Goal: Information Seeking & Learning: Learn about a topic

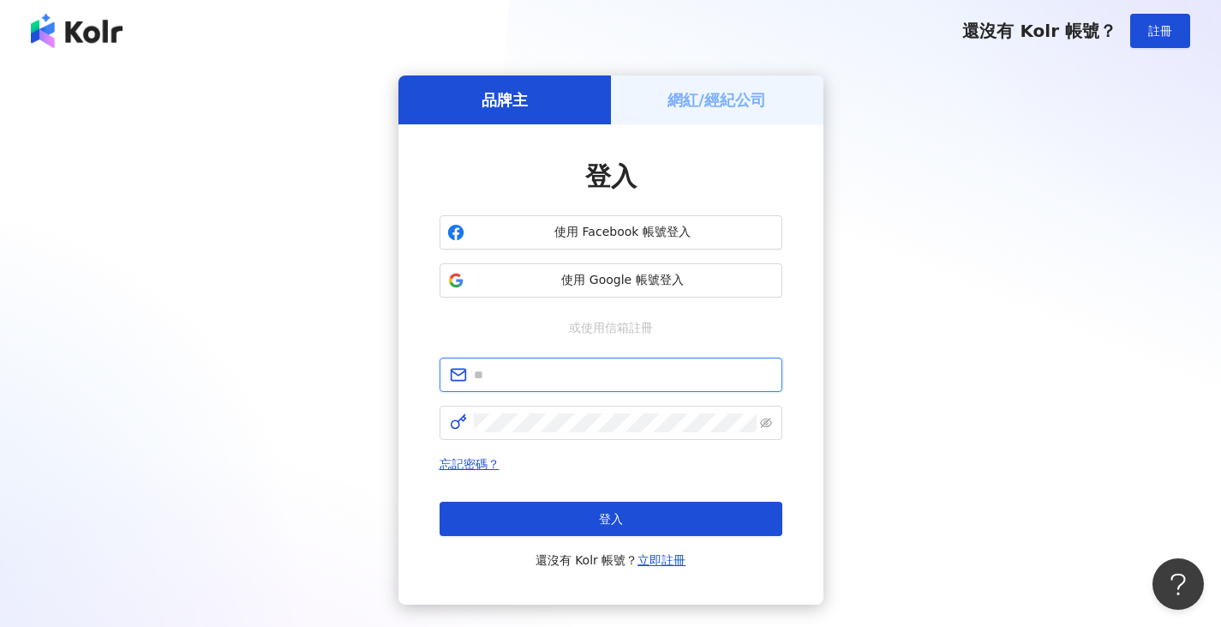
type input "**********"
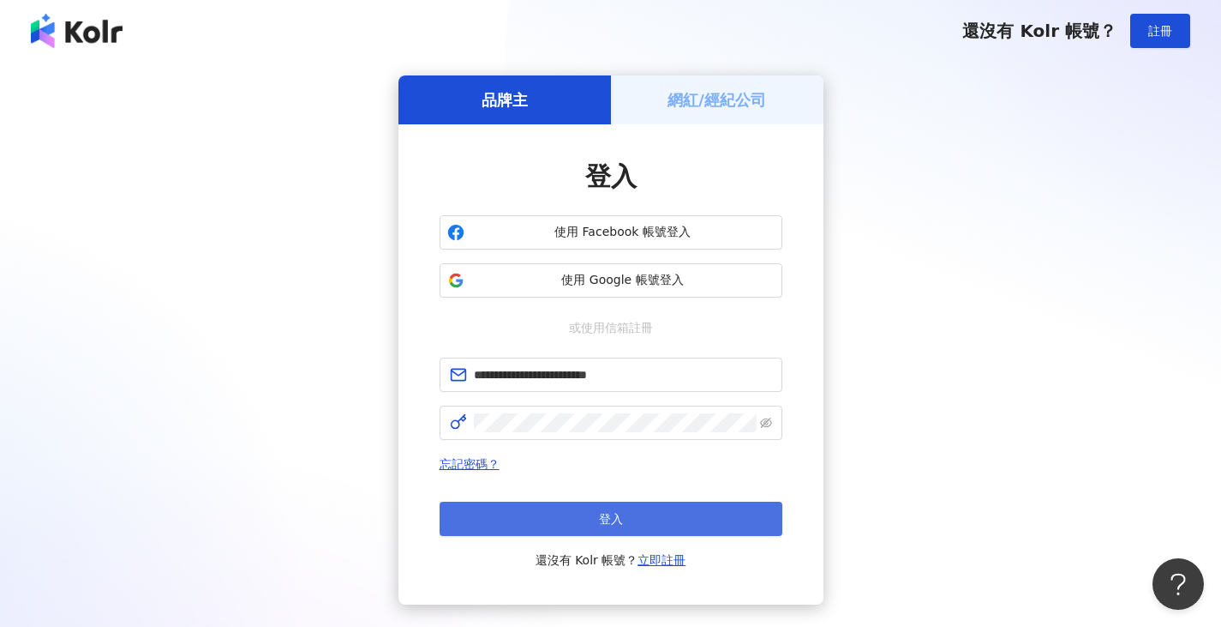
drag, startPoint x: 0, startPoint y: 0, endPoint x: 559, endPoint y: 524, distance: 765.8
click at [559, 524] on button "登入" at bounding box center [611, 518] width 343 height 34
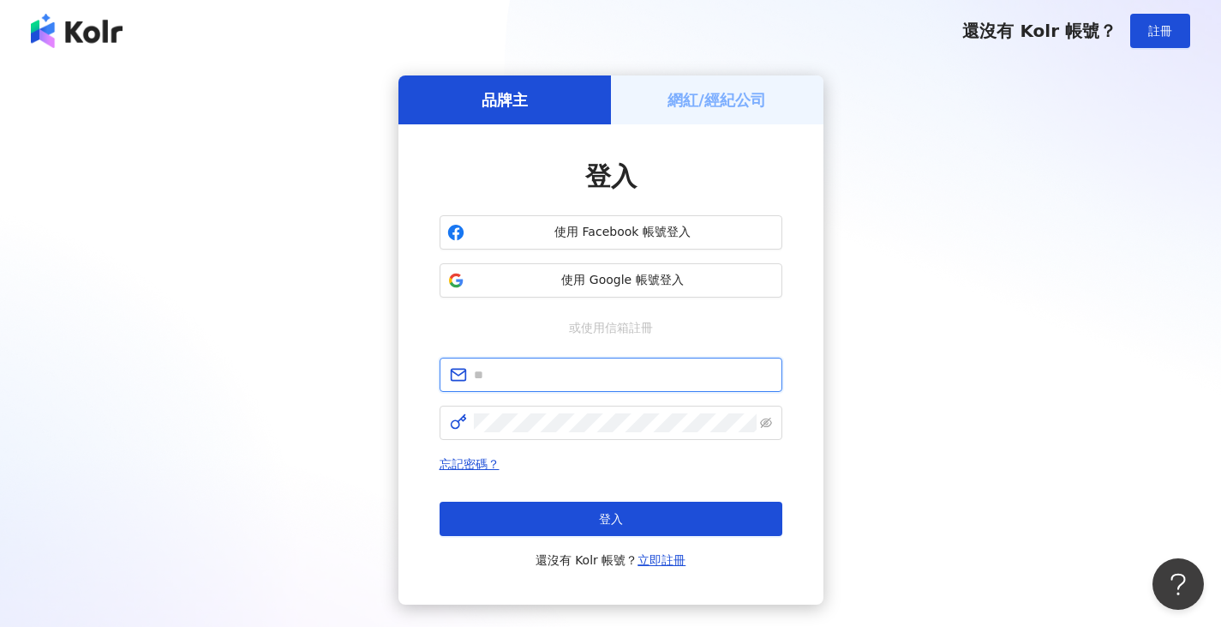
type input "**********"
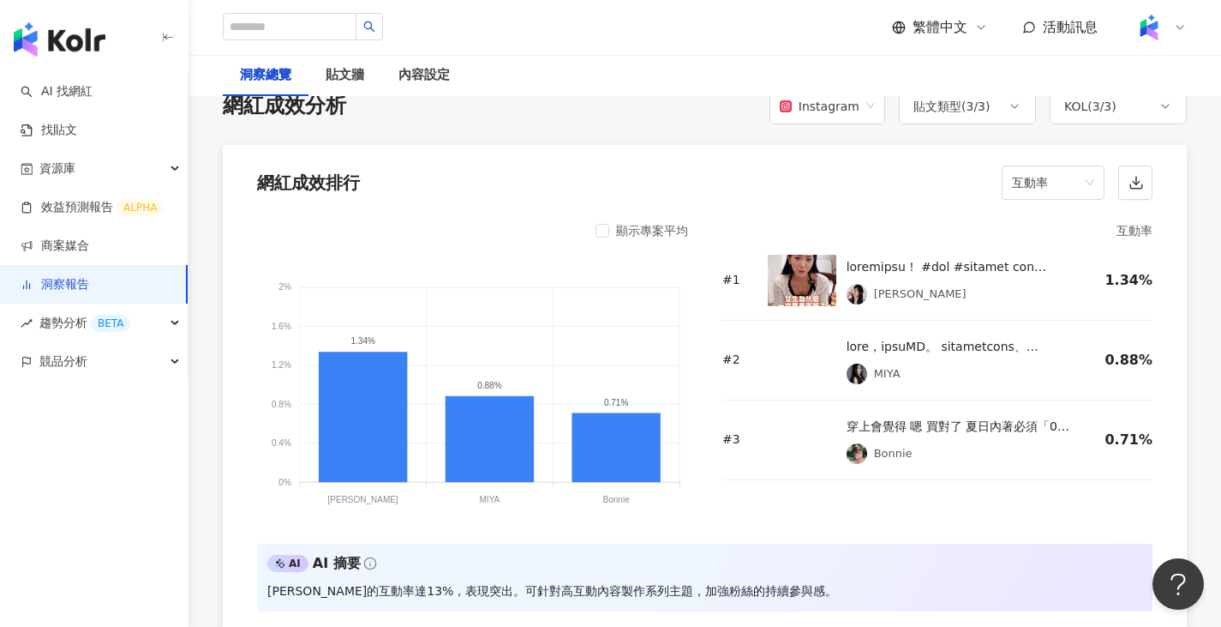
scroll to position [1312, 0]
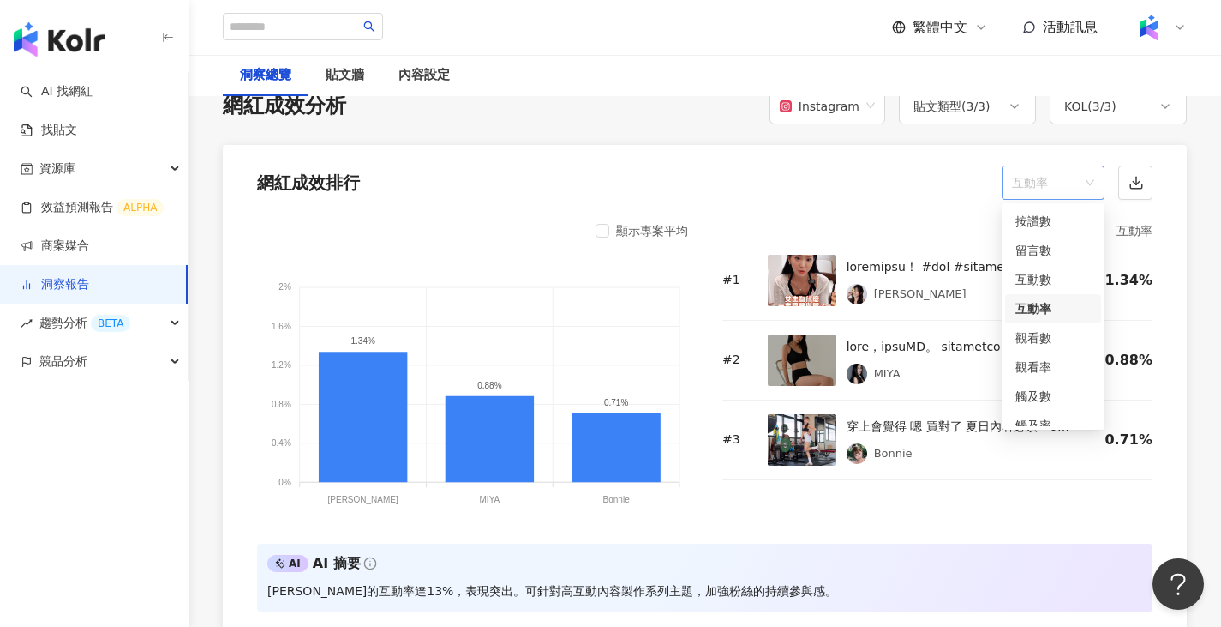
click at [1052, 188] on span "互動率" at bounding box center [1053, 182] width 82 height 33
click at [1052, 364] on div "觀看率" at bounding box center [1053, 366] width 75 height 19
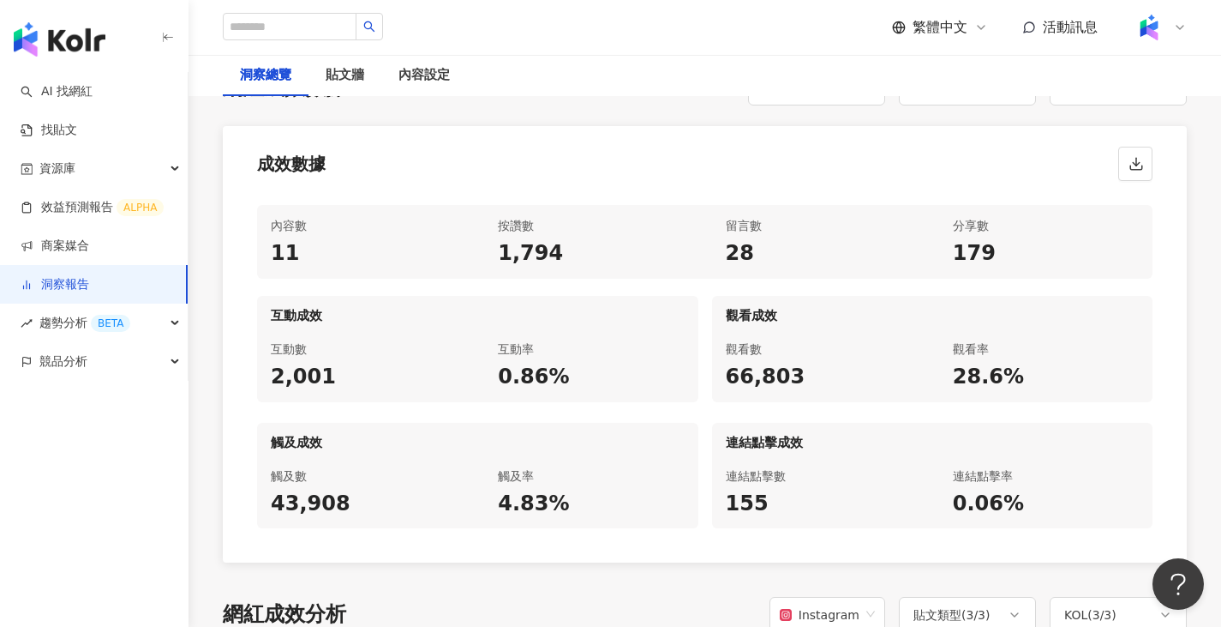
scroll to position [805, 0]
click at [350, 73] on div "貼文牆" at bounding box center [345, 75] width 39 height 21
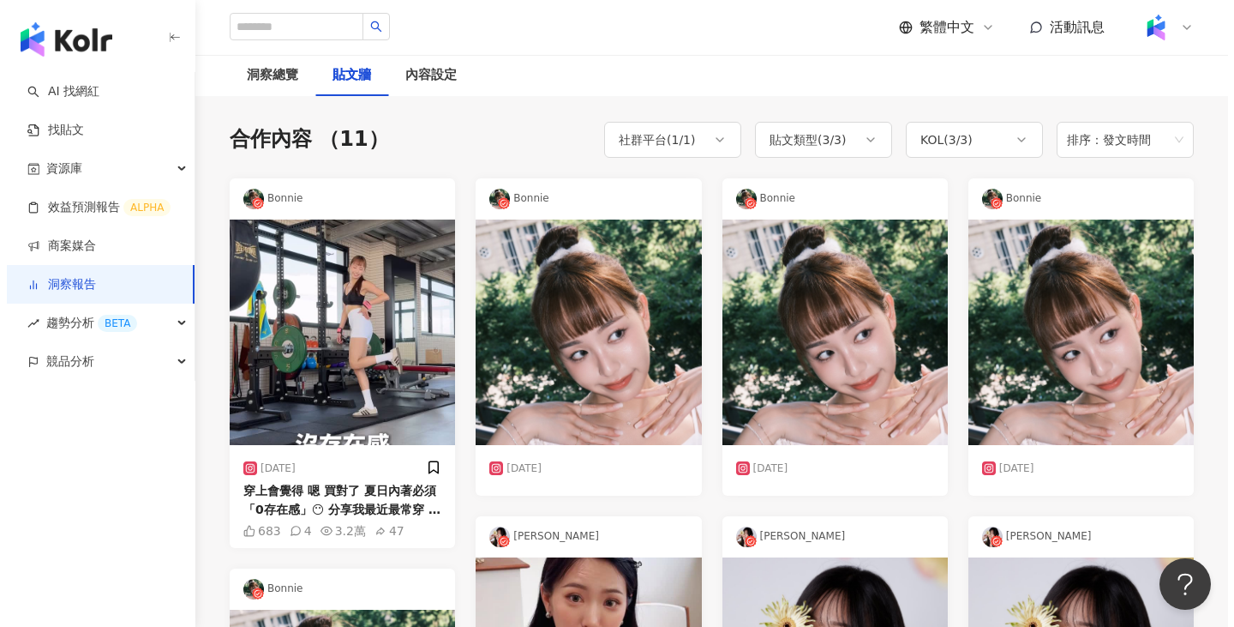
scroll to position [154, 0]
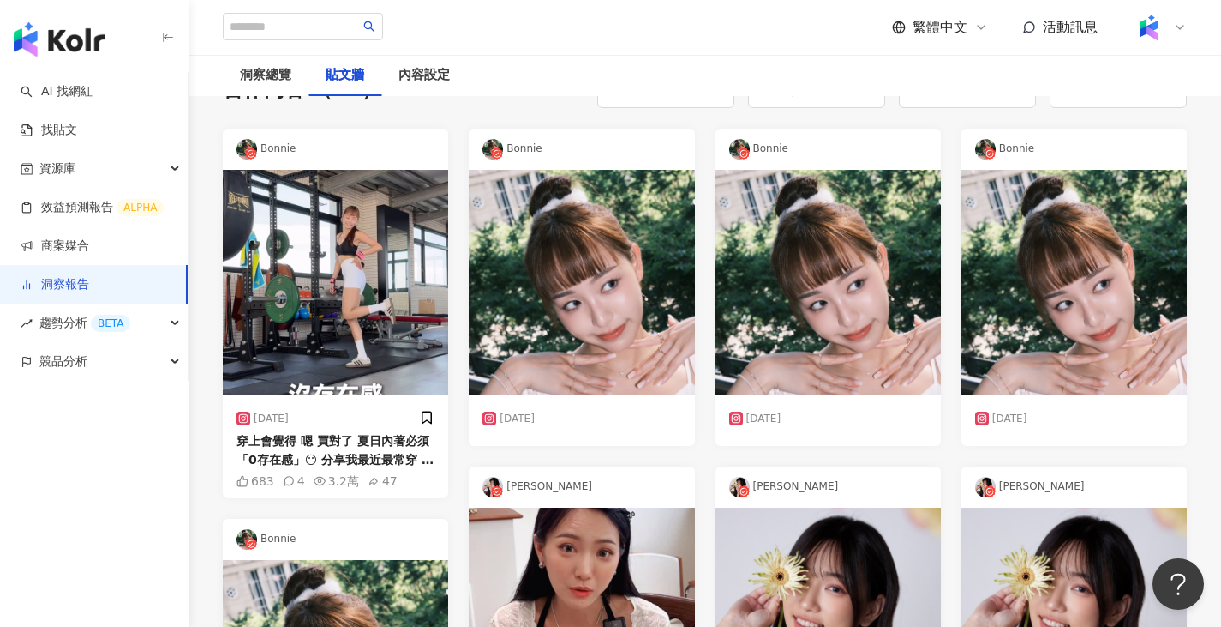
click at [325, 357] on img at bounding box center [335, 282] width 225 height 225
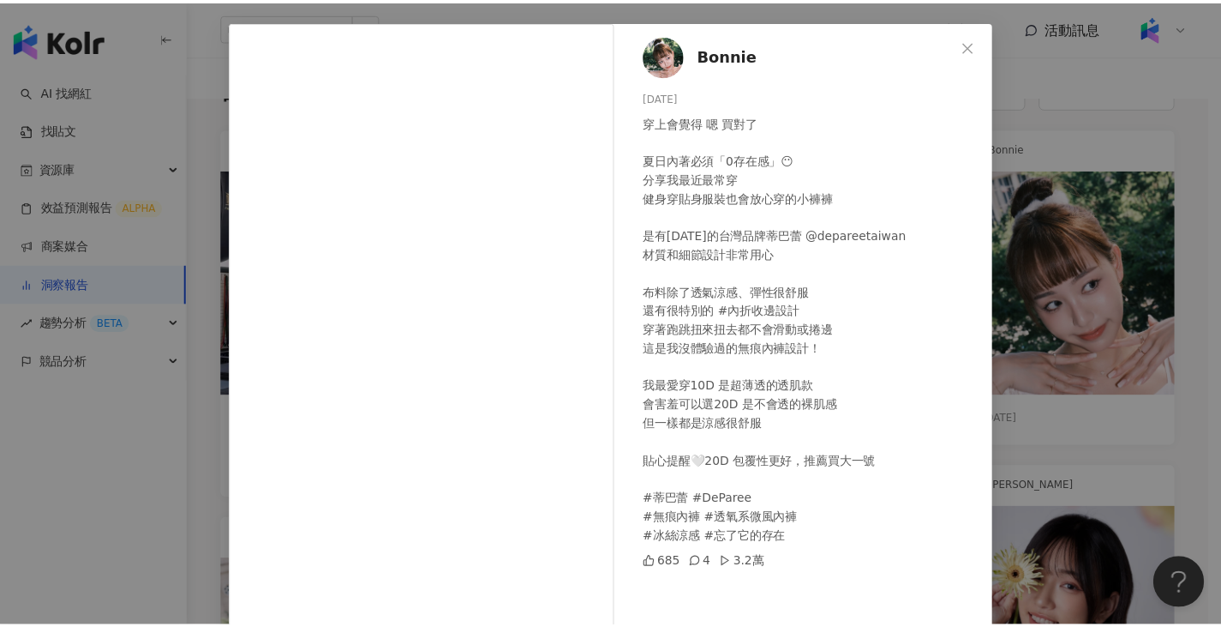
scroll to position [59, 0]
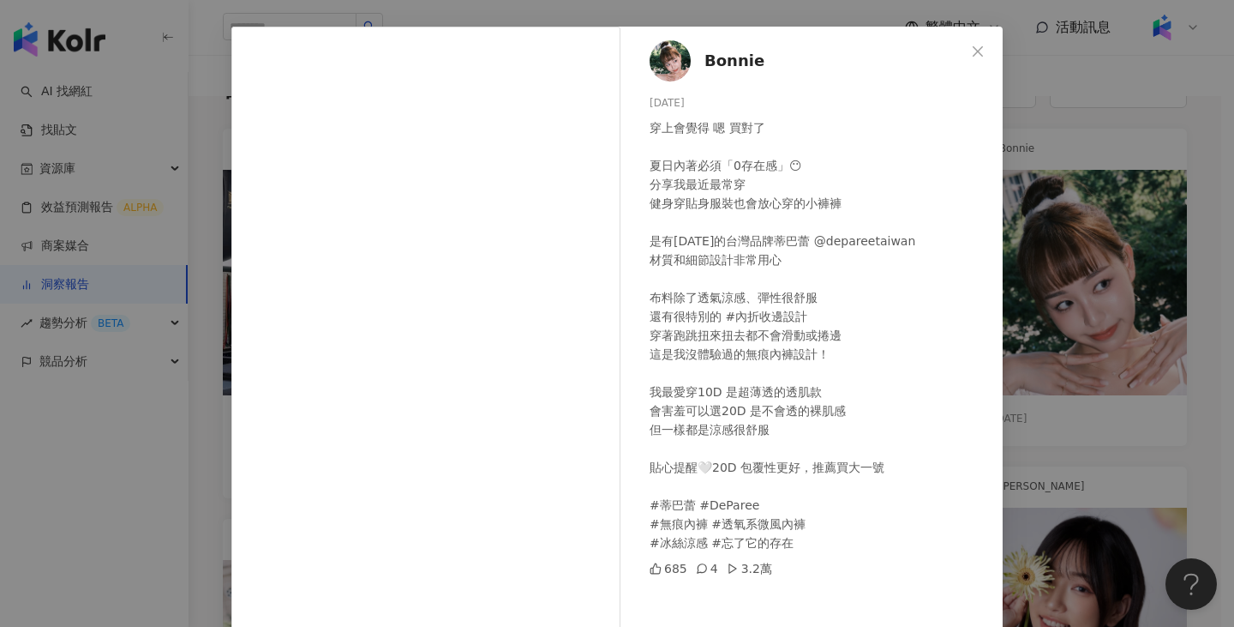
click at [1086, 63] on div "Bonnie [DATE] 穿上會覺得 嗯 買對了 夏日內著必須「0存在感」😶 分享我最近最常穿 健身穿貼身服裝也會放心穿的小褲褲 是有[DATE]的台灣品牌…" at bounding box center [617, 313] width 1234 height 627
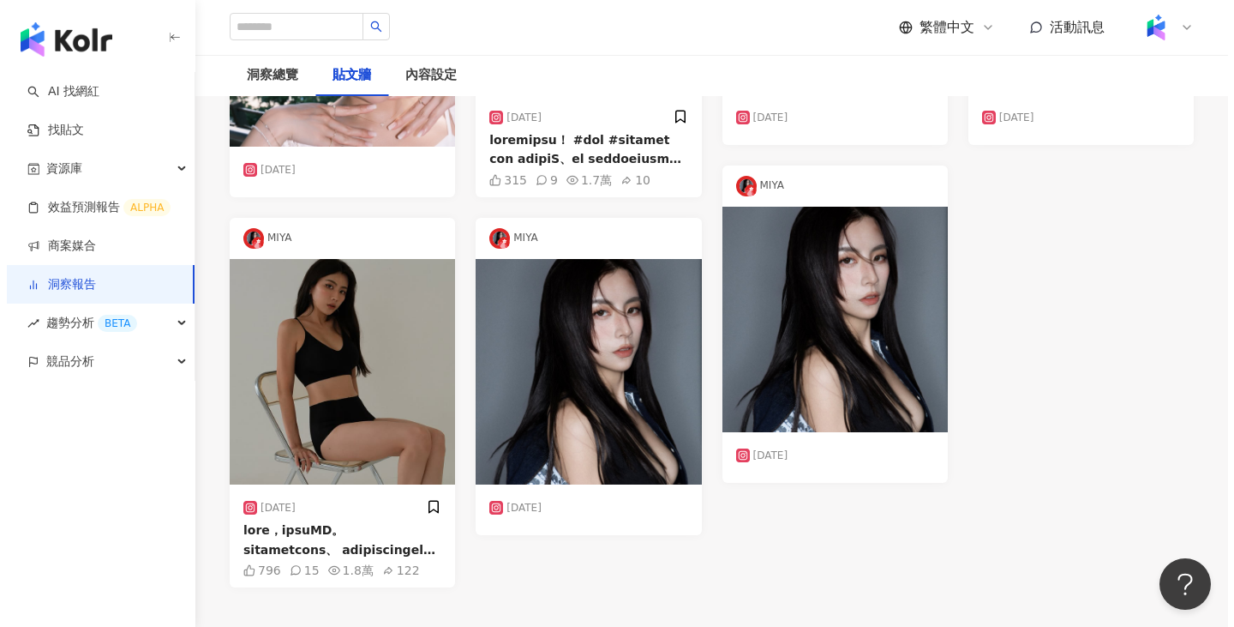
scroll to position [794, 0]
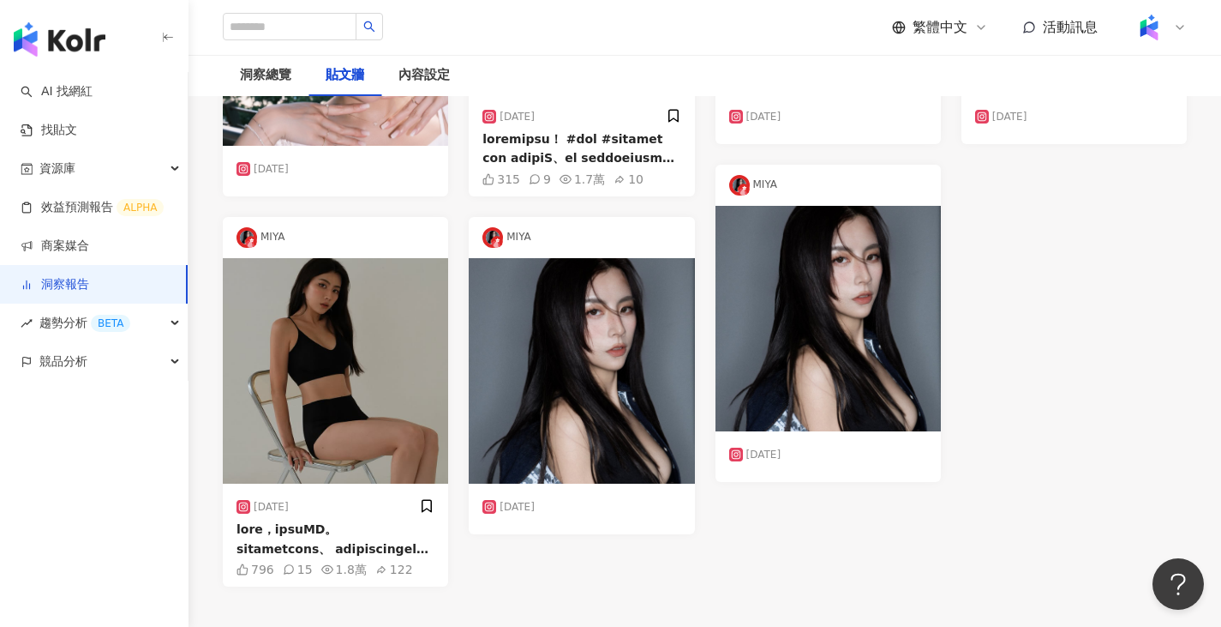
click at [378, 422] on img at bounding box center [335, 370] width 225 height 225
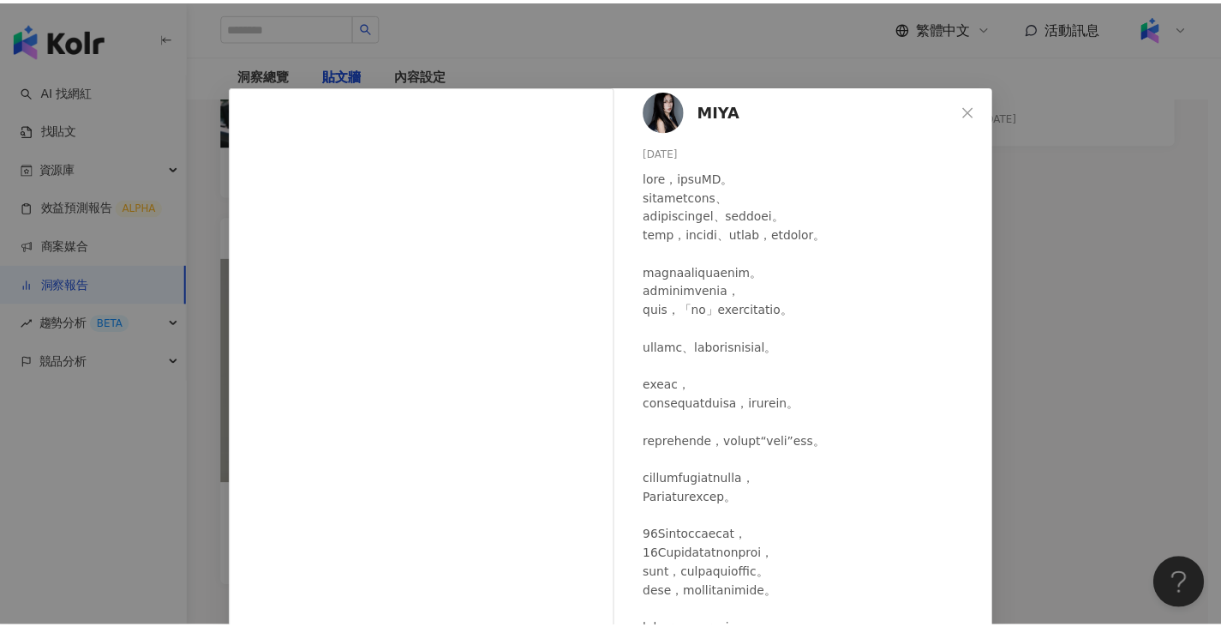
scroll to position [9, 0]
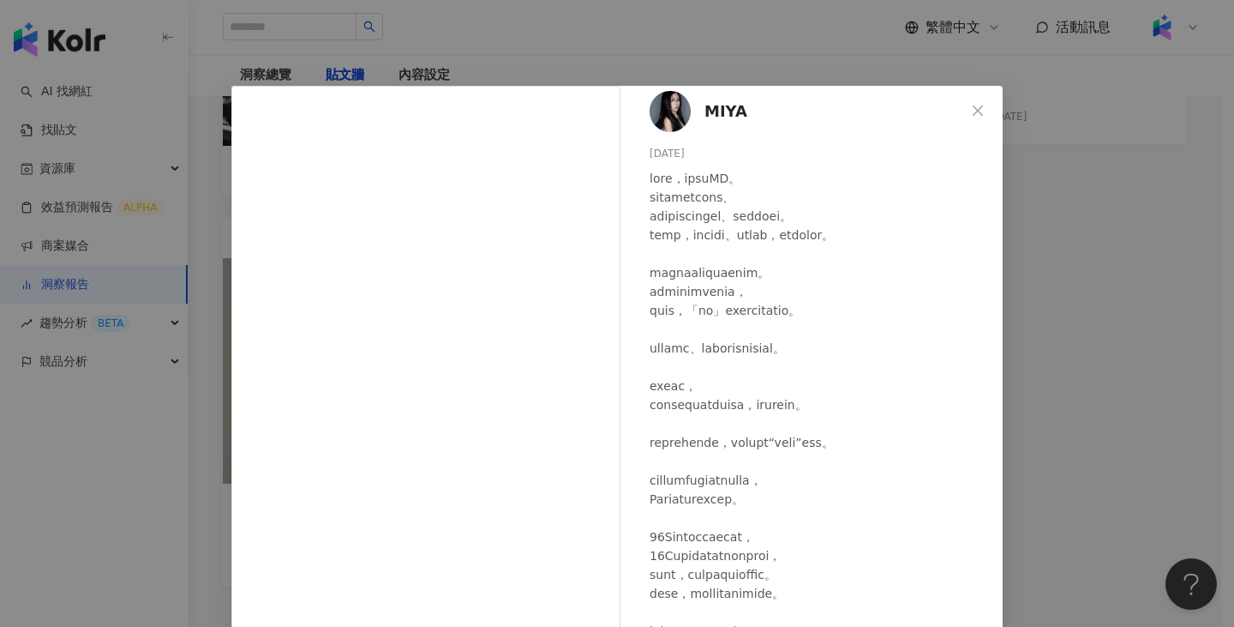
click at [436, 44] on div "MIYA [DATE] 798 15 查看原始貼文" at bounding box center [617, 313] width 1234 height 627
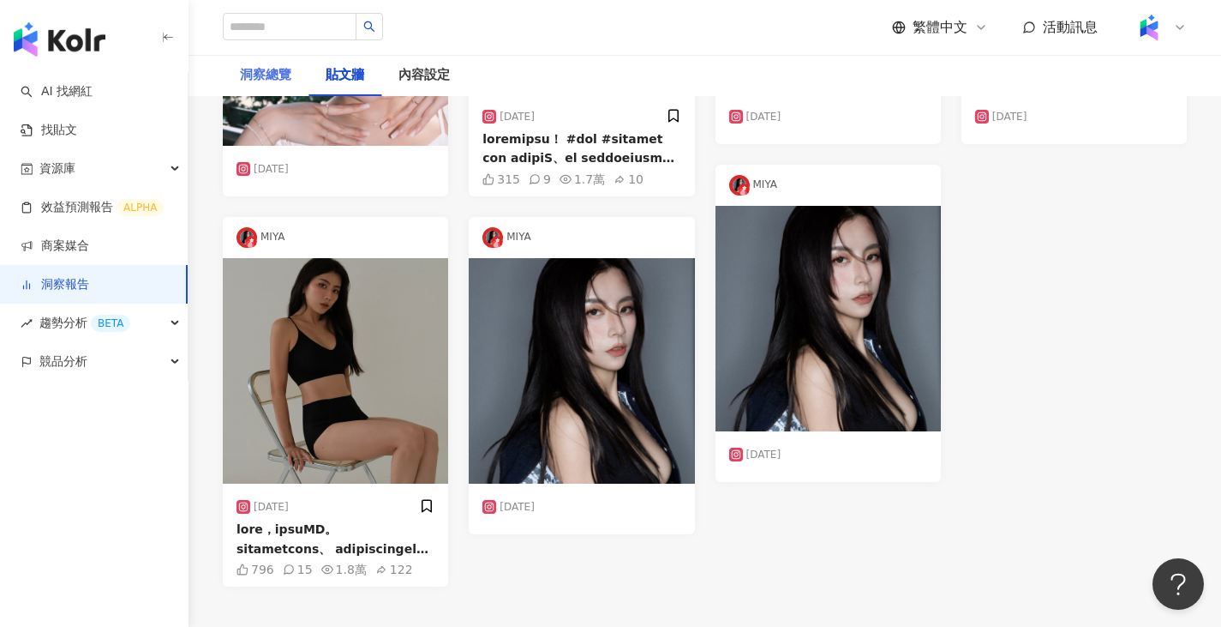
click at [264, 86] on div "洞察總覽" at bounding box center [266, 75] width 86 height 41
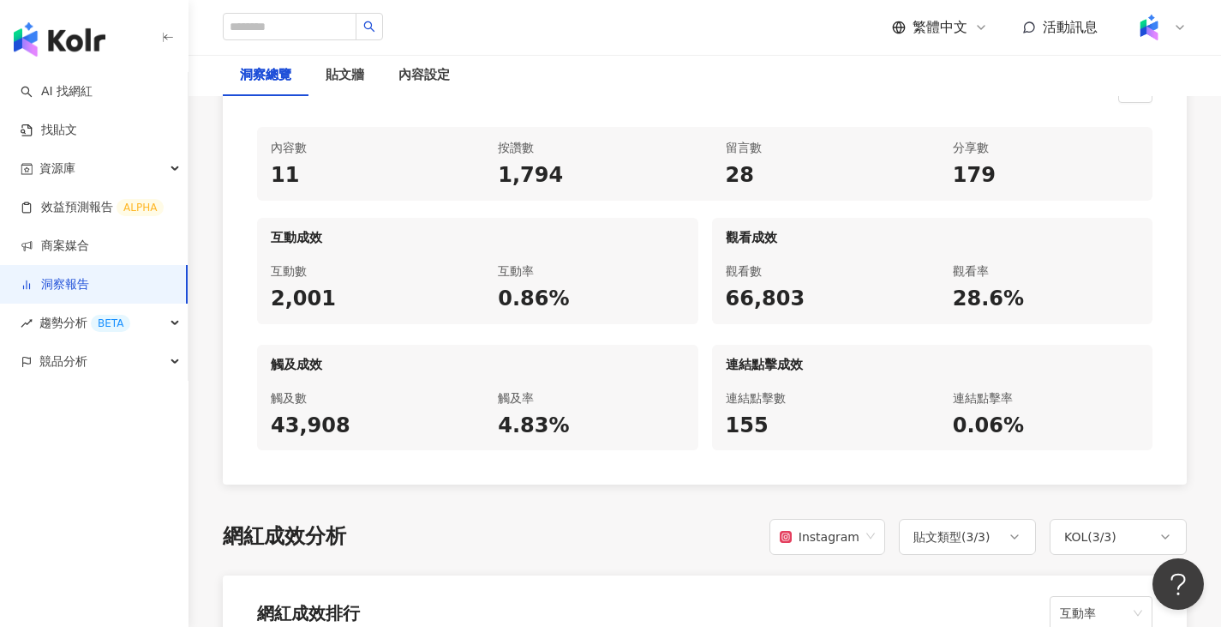
scroll to position [883, 0]
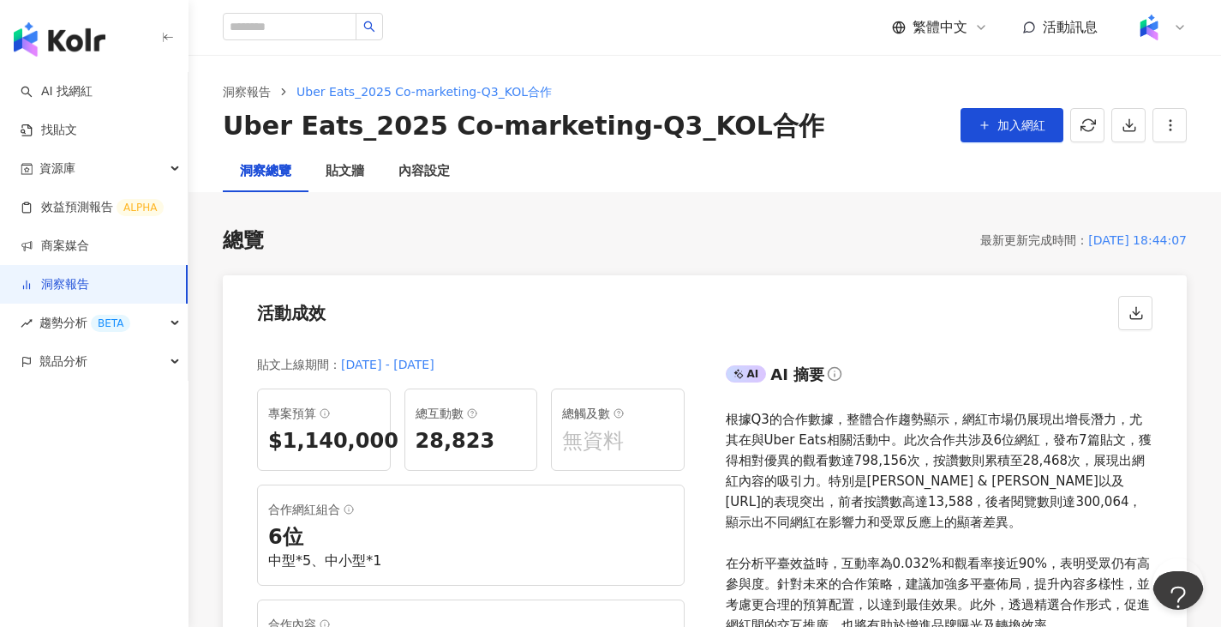
scroll to position [148, 0]
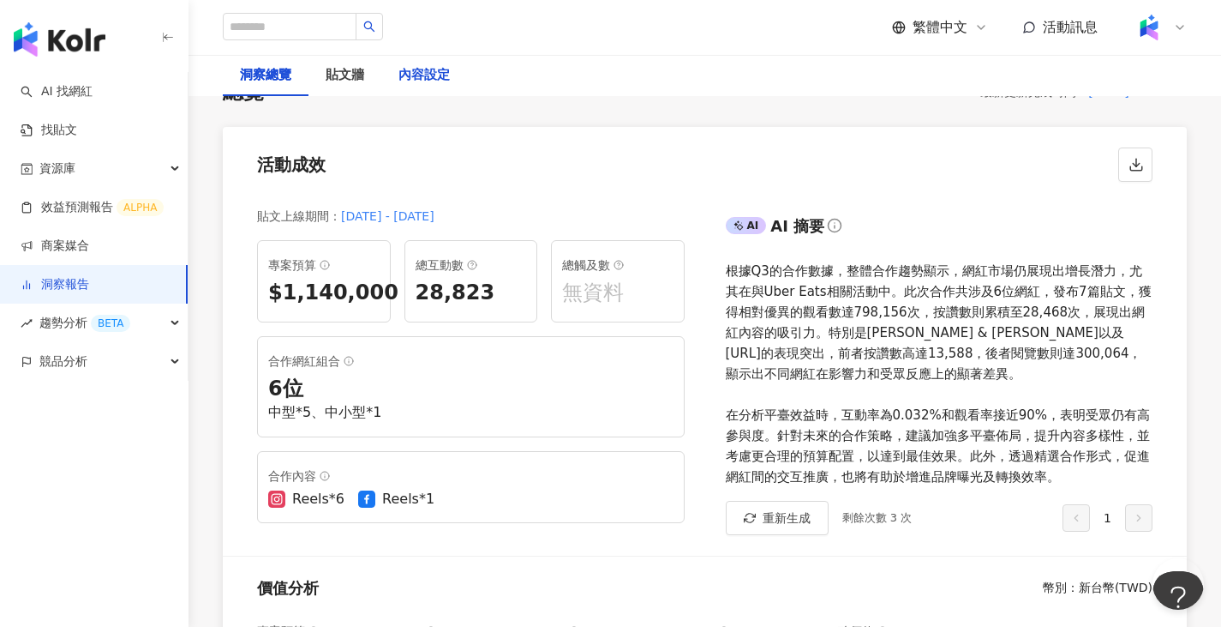
click at [432, 76] on div "內容設定" at bounding box center [424, 75] width 51 height 21
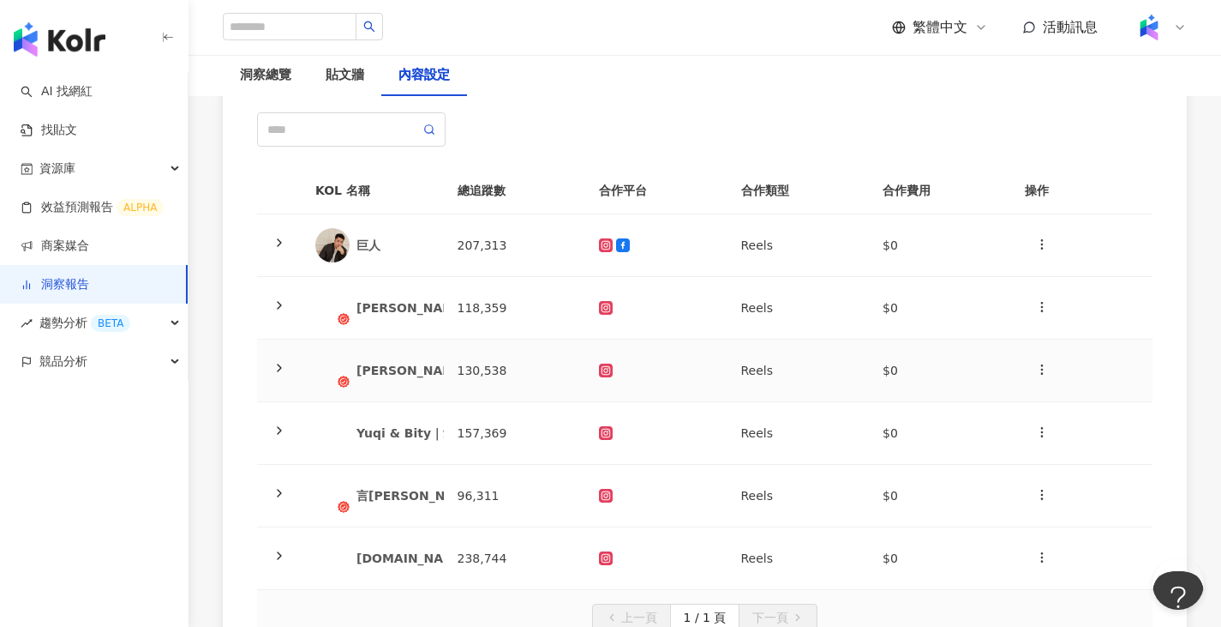
scroll to position [147, 0]
click at [334, 68] on div "貼文牆" at bounding box center [345, 75] width 39 height 21
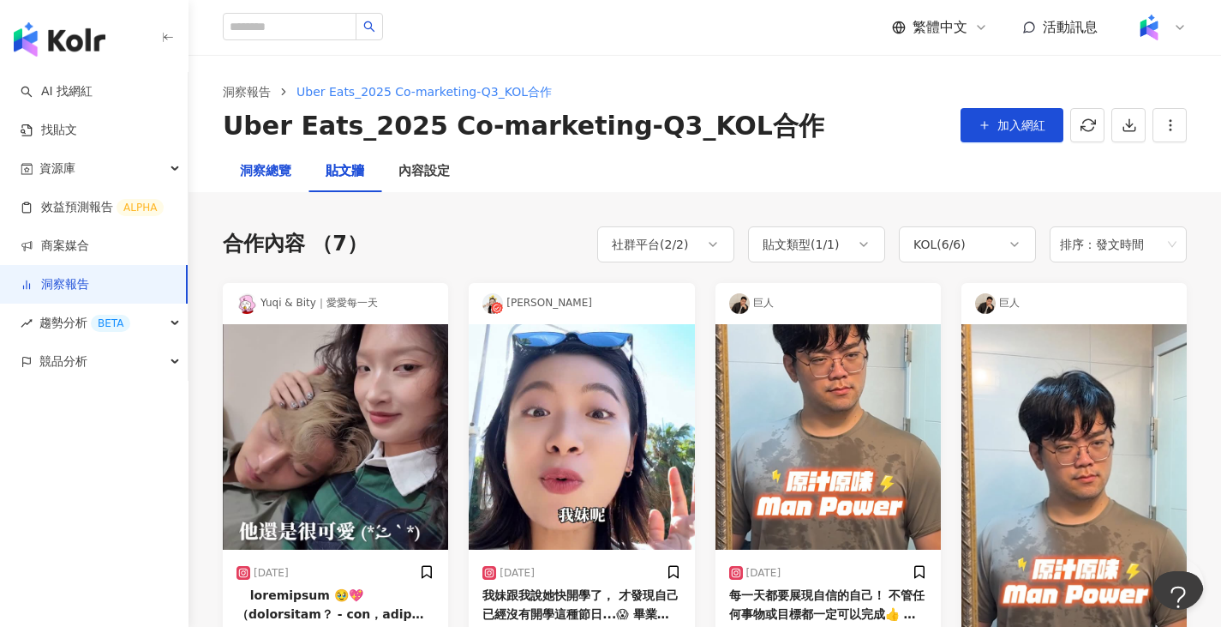
click at [263, 170] on div "洞察總覽" at bounding box center [265, 171] width 51 height 21
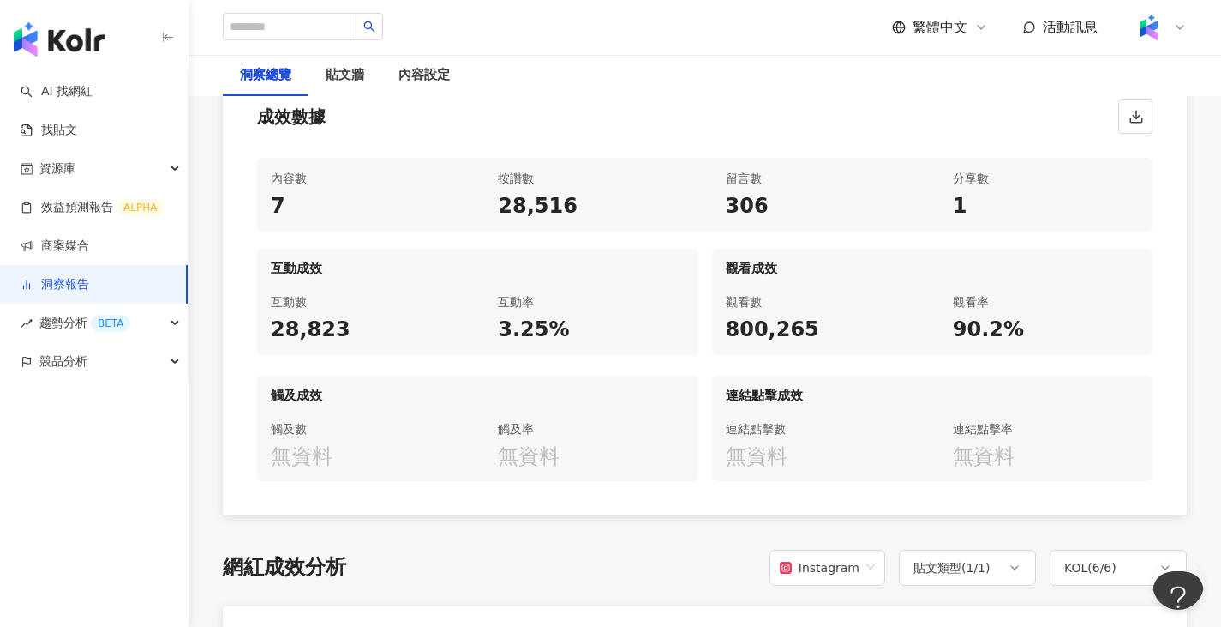
scroll to position [865, 0]
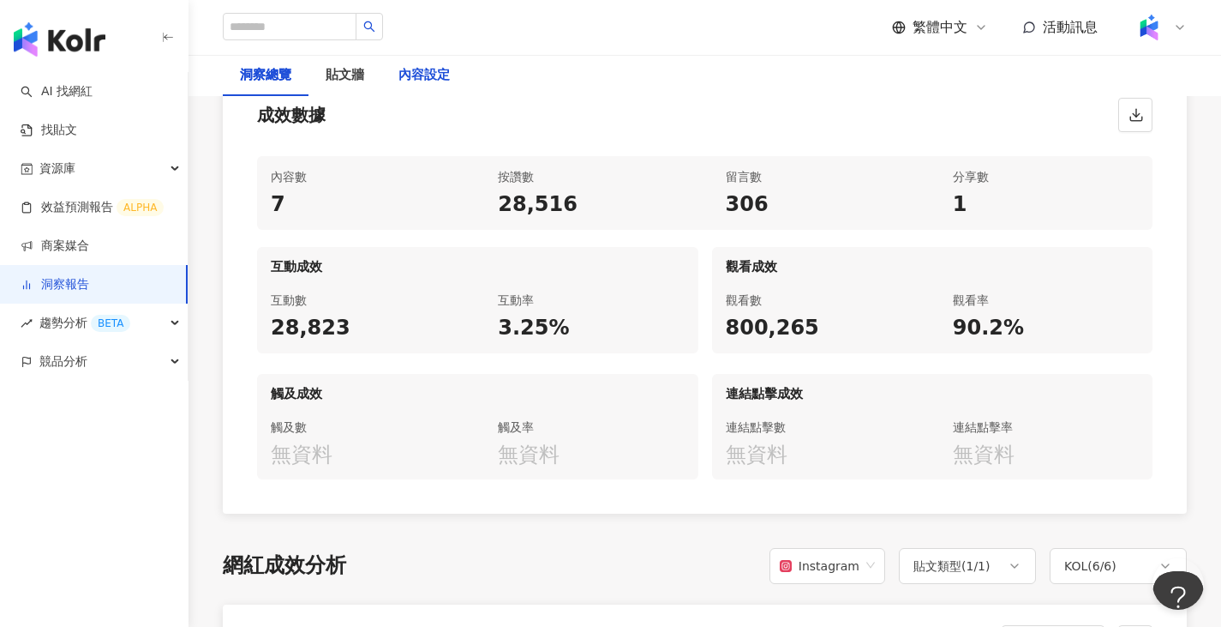
click at [410, 81] on div "內容設定" at bounding box center [424, 75] width 51 height 21
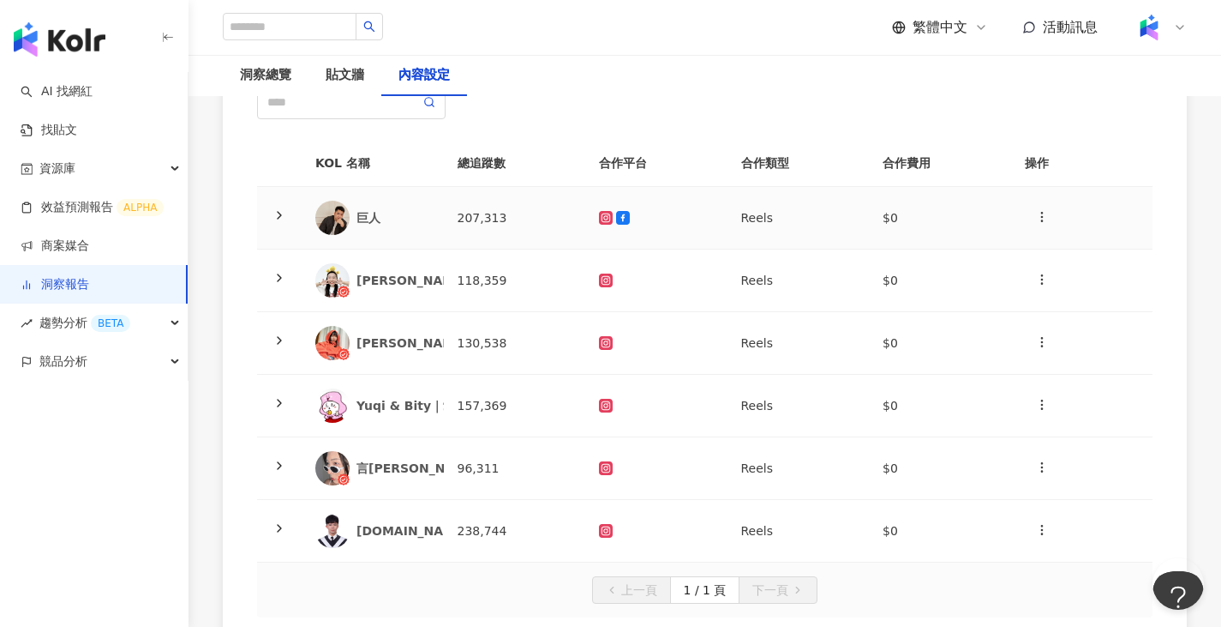
scroll to position [177, 0]
